Goal: Task Accomplishment & Management: Complete application form

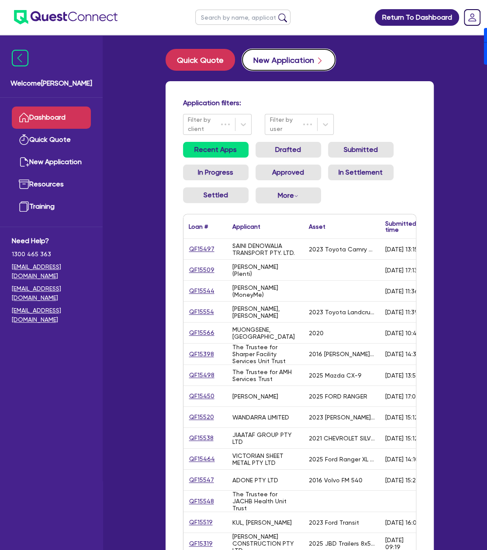
click at [279, 67] on button "New Application" at bounding box center [288, 60] width 93 height 22
select select "Other"
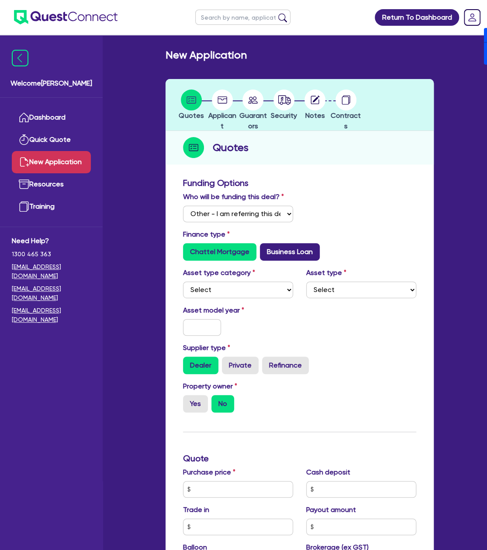
click at [277, 258] on label "Business Loan" at bounding box center [290, 251] width 60 height 17
click at [265, 249] on input "Business Loan" at bounding box center [263, 246] width 6 height 6
radio input "true"
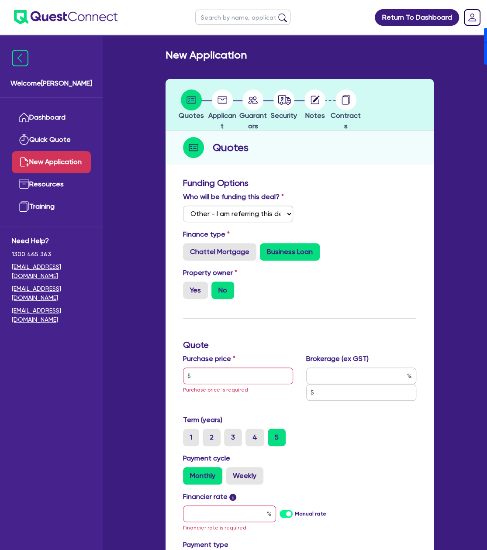
click at [230, 385] on div "Purchase price Purchase price is required" at bounding box center [237, 381] width 123 height 54
click at [241, 371] on input "text" at bounding box center [238, 376] width 110 height 17
type input "30,000"
click at [196, 283] on label "Yes" at bounding box center [195, 290] width 25 height 17
click at [189, 283] on input "Yes" at bounding box center [186, 285] width 6 height 6
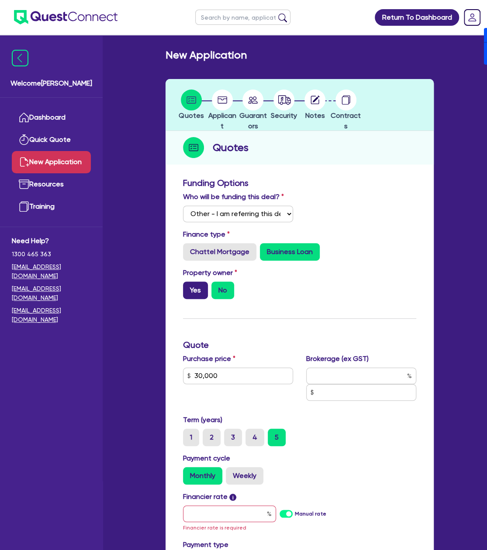
radio input "true"
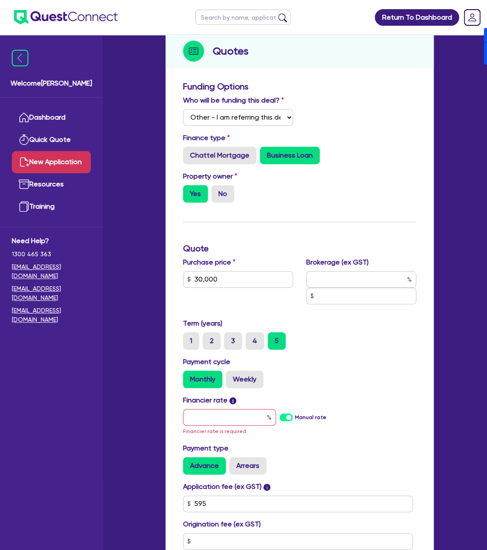
scroll to position [101, 0]
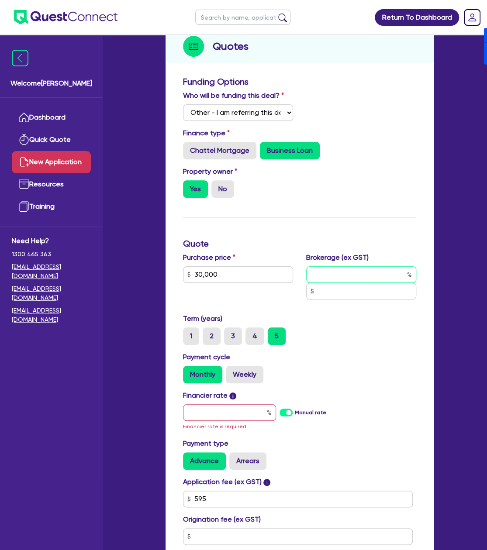
click at [346, 274] on input "text" at bounding box center [361, 274] width 110 height 17
type input "4"
click at [427, 367] on div "Funding Options Who will be funding this deal? Select I will fund 100% I will c…" at bounding box center [299, 433] width 268 height 723
click at [239, 378] on label "Weekly" at bounding box center [245, 374] width 38 height 17
click at [231, 371] on input "Weekly" at bounding box center [229, 369] width 6 height 6
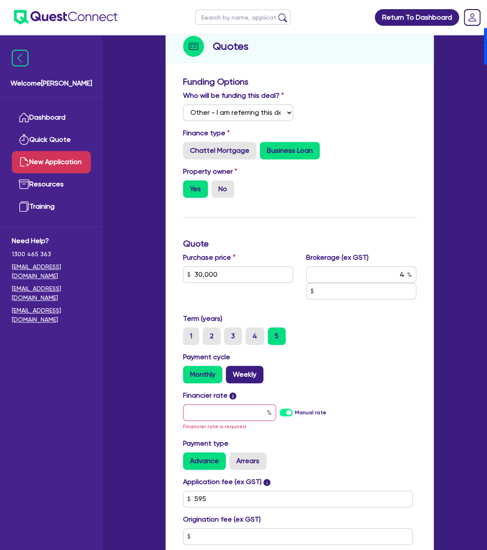
radio input "true"
click at [192, 378] on label "Monthly" at bounding box center [202, 374] width 39 height 17
click at [189, 371] on input "Monthly" at bounding box center [186, 369] width 6 height 6
radio input "true"
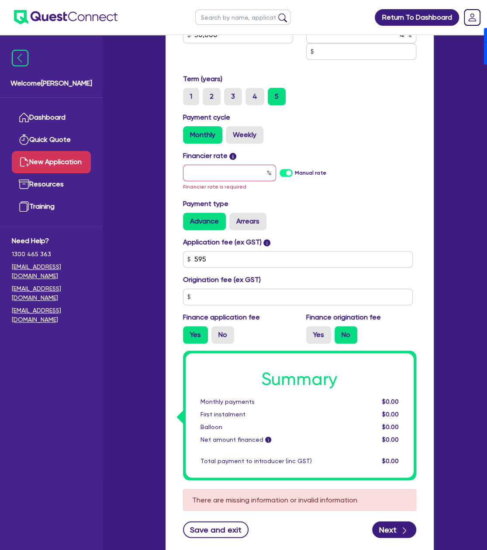
scroll to position [398, 0]
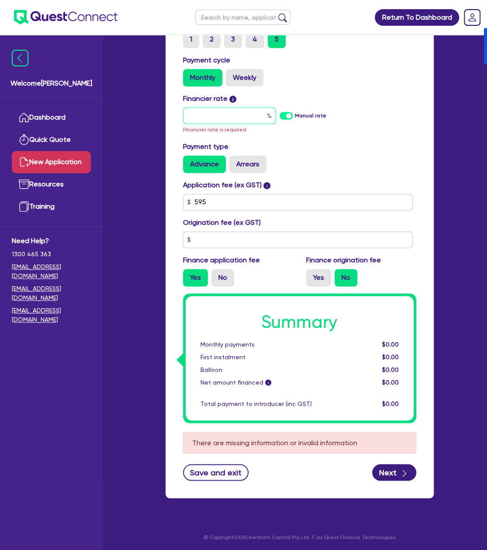
click at [237, 114] on input "text" at bounding box center [229, 115] width 93 height 17
type input "4"
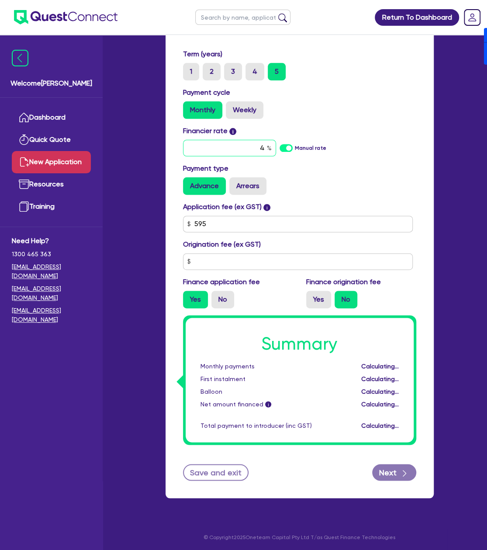
type input "1,226.18"
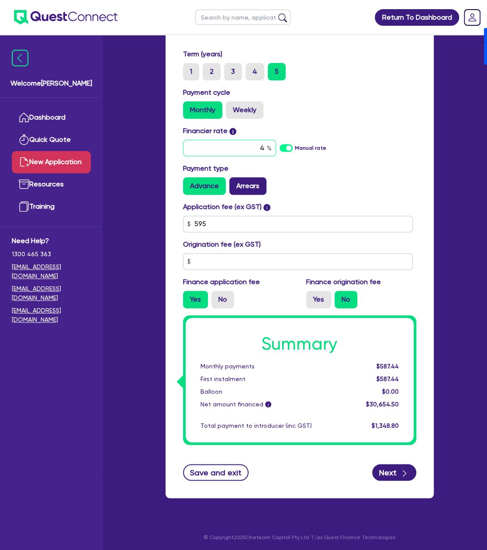
type input "4"
type input "1,226.18"
click at [249, 192] on label "Arrears" at bounding box center [247, 185] width 37 height 17
click at [235, 183] on input "Arrears" at bounding box center [232, 180] width 6 height 6
radio input "true"
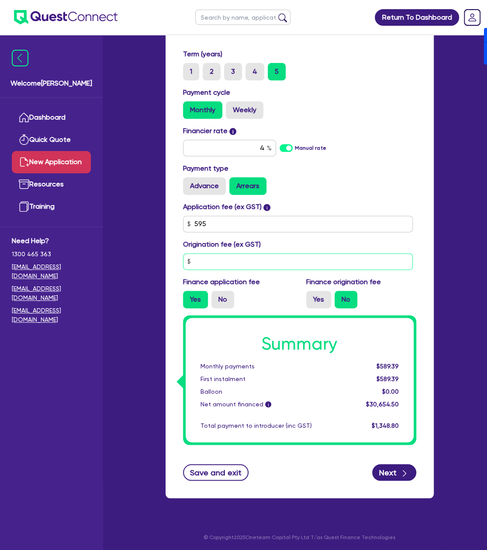
click at [279, 268] on input "text" at bounding box center [298, 261] width 230 height 17
type input "1,226.18"
type input "9"
type input "1,226.18"
type input "90"
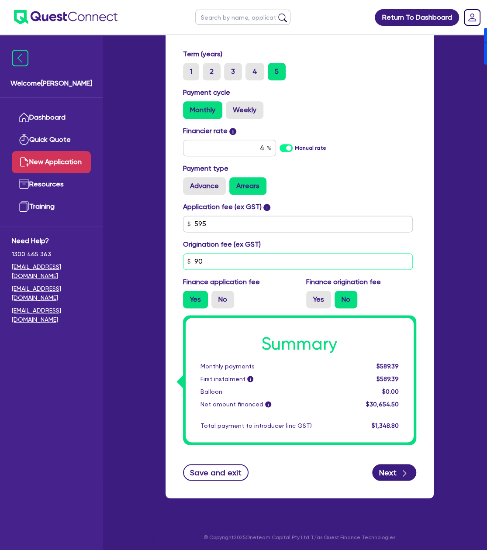
type input "1,226.18"
type input "900"
type input "1,226.18"
click at [301, 303] on div "Finance origination fee Yes No" at bounding box center [360, 292] width 123 height 31
click at [321, 301] on label "Yes" at bounding box center [318, 299] width 25 height 17
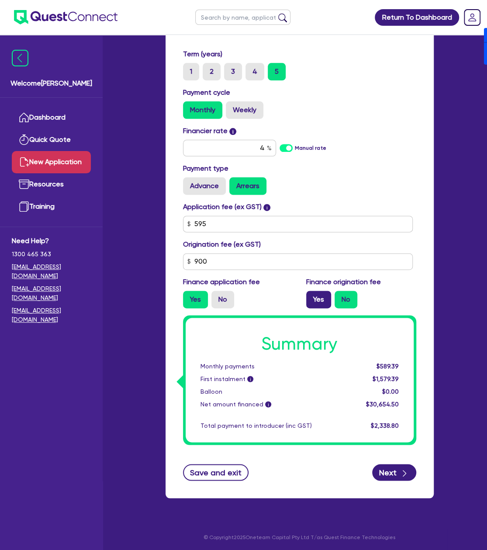
click at [312, 296] on input "Yes" at bounding box center [309, 294] width 6 height 6
radio input "true"
click at [400, 467] on div "button" at bounding box center [404, 472] width 9 height 11
type input "1,265.78"
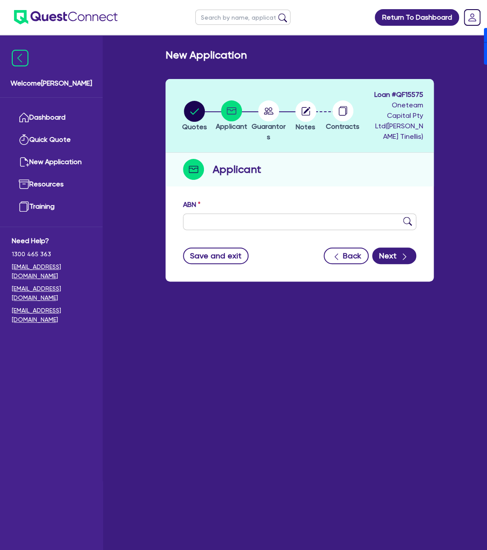
click at [224, 203] on div "ABN" at bounding box center [299, 214] width 246 height 31
click at [213, 223] on input "text" at bounding box center [299, 221] width 233 height 17
type input "11 111 111 111"
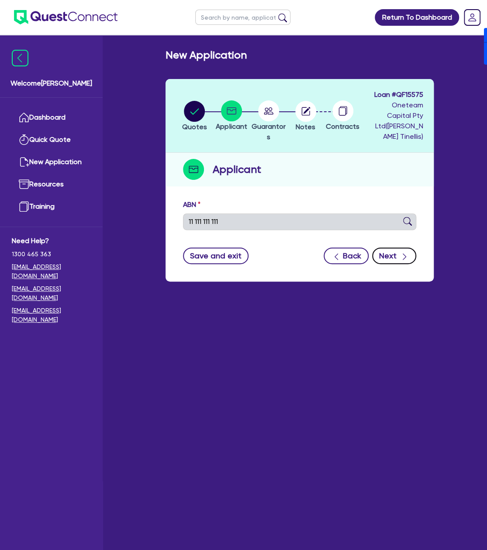
click at [392, 255] on button "Next" at bounding box center [394, 255] width 44 height 17
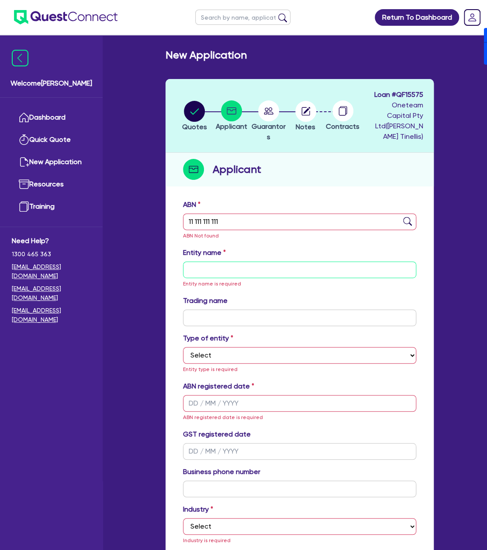
click at [250, 267] on input "text" at bounding box center [299, 269] width 233 height 17
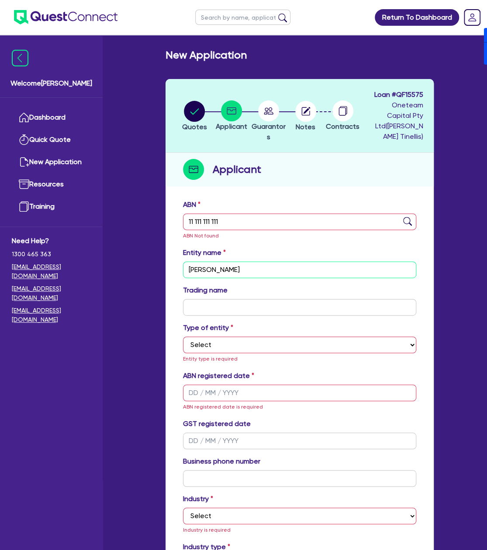
type input "[PERSON_NAME]"
click at [420, 100] on span "Loan # QF15575" at bounding box center [397, 94] width 49 height 10
copy span "QF15575"
click at [307, 117] on circle "button" at bounding box center [305, 111] width 21 height 21
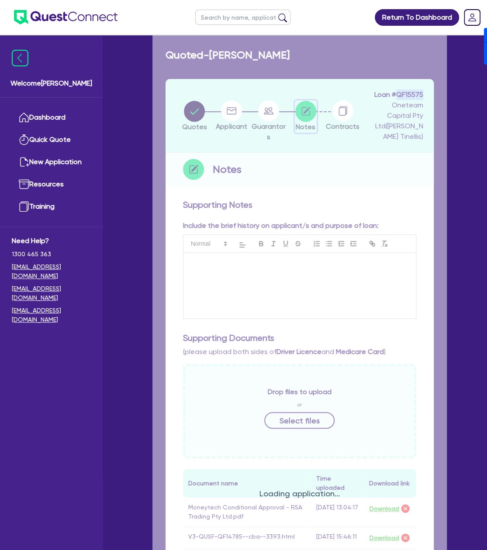
scroll to position [252, 0]
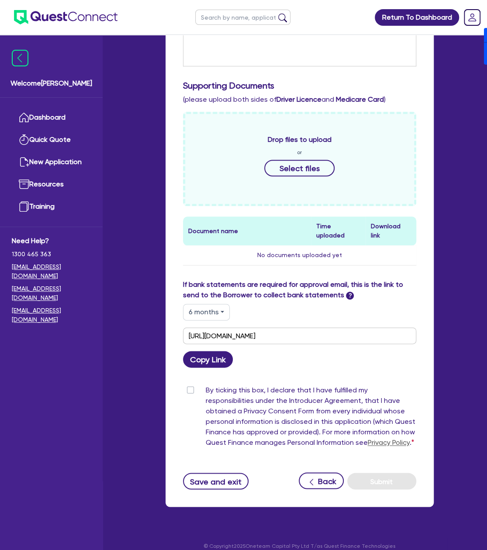
click at [215, 290] on label "If bank statements are required for approval email, this is the link to send to…" at bounding box center [299, 289] width 233 height 21
click at [215, 292] on div "If bank statements are required for approval email, this is the link to send to…" at bounding box center [299, 291] width 233 height 24
click at [213, 304] on button "6 months" at bounding box center [206, 312] width 47 height 17
click at [210, 327] on link "3 months" at bounding box center [217, 333] width 69 height 16
type input "[URL][DOMAIN_NAME]"
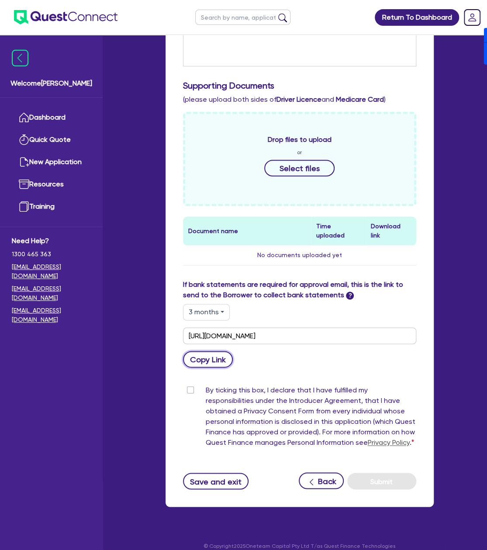
click at [210, 351] on button "Copy Link" at bounding box center [208, 359] width 50 height 17
